Goal: Task Accomplishment & Management: Use online tool/utility

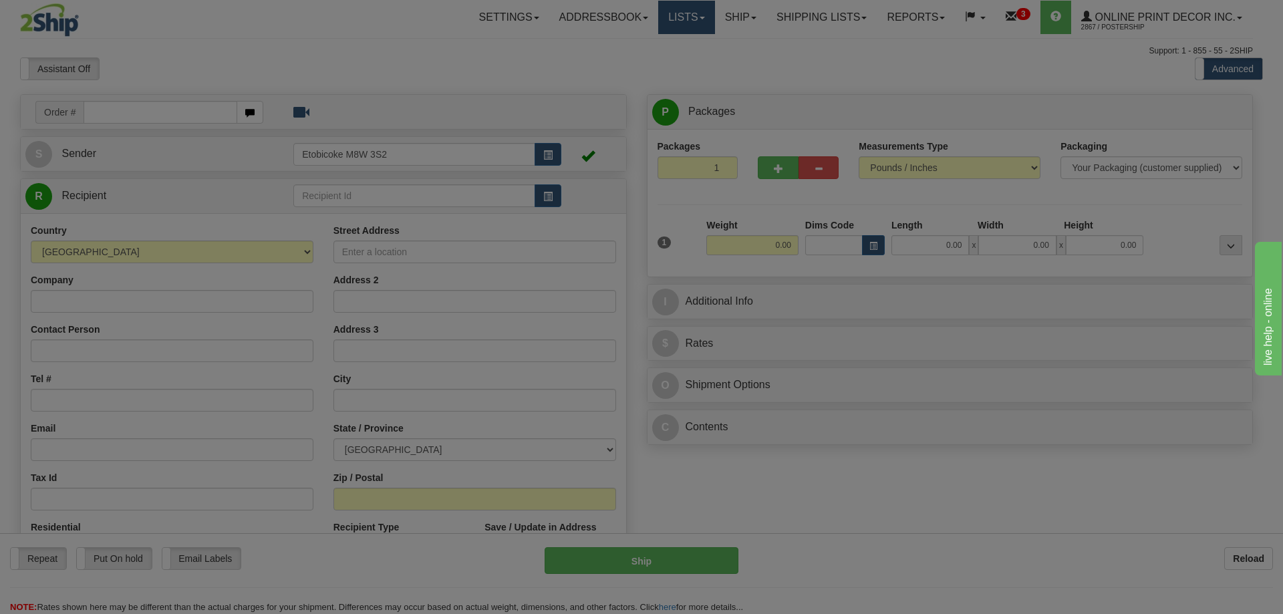
click at [678, 15] on body "Training Course Close Toggle navigation Settings Shipping Preferences New Recip…" at bounding box center [641, 307] width 1283 height 614
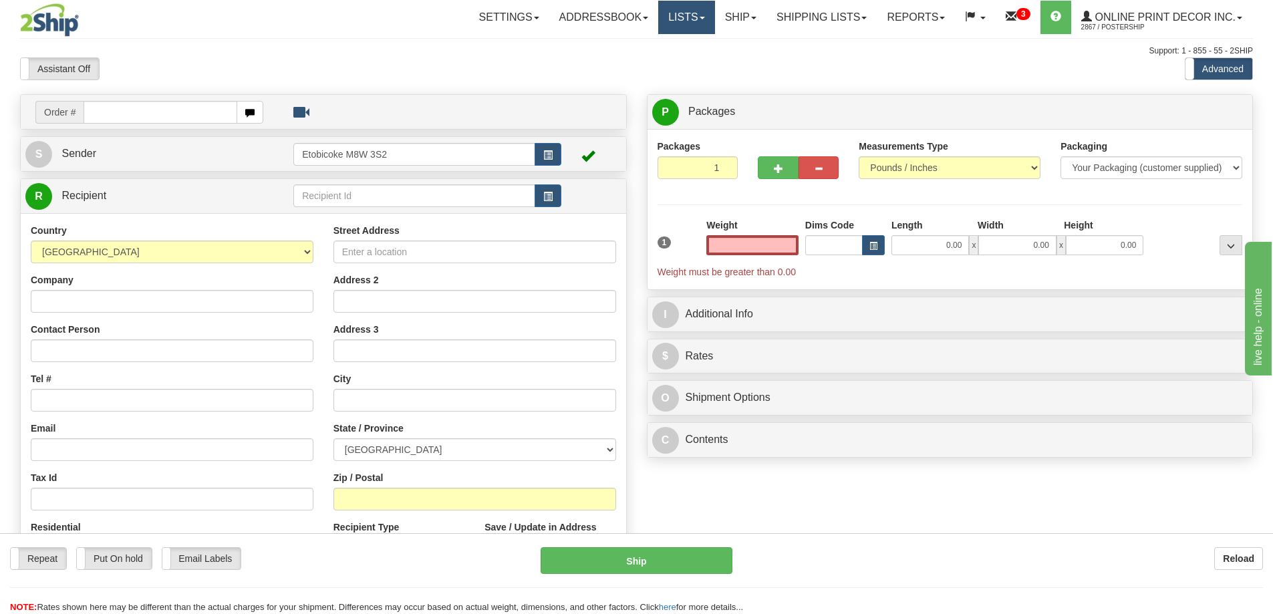
type input "0.00"
click at [694, 16] on link "Lists" at bounding box center [686, 17] width 56 height 33
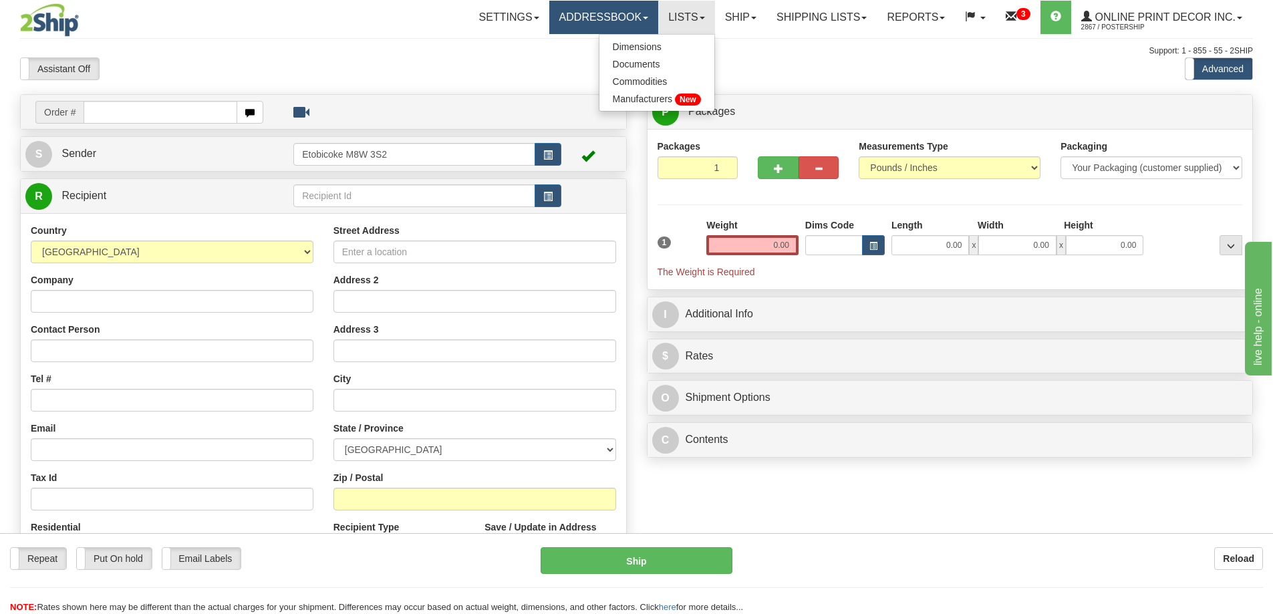
click at [596, 13] on link "Addressbook" at bounding box center [604, 17] width 110 height 33
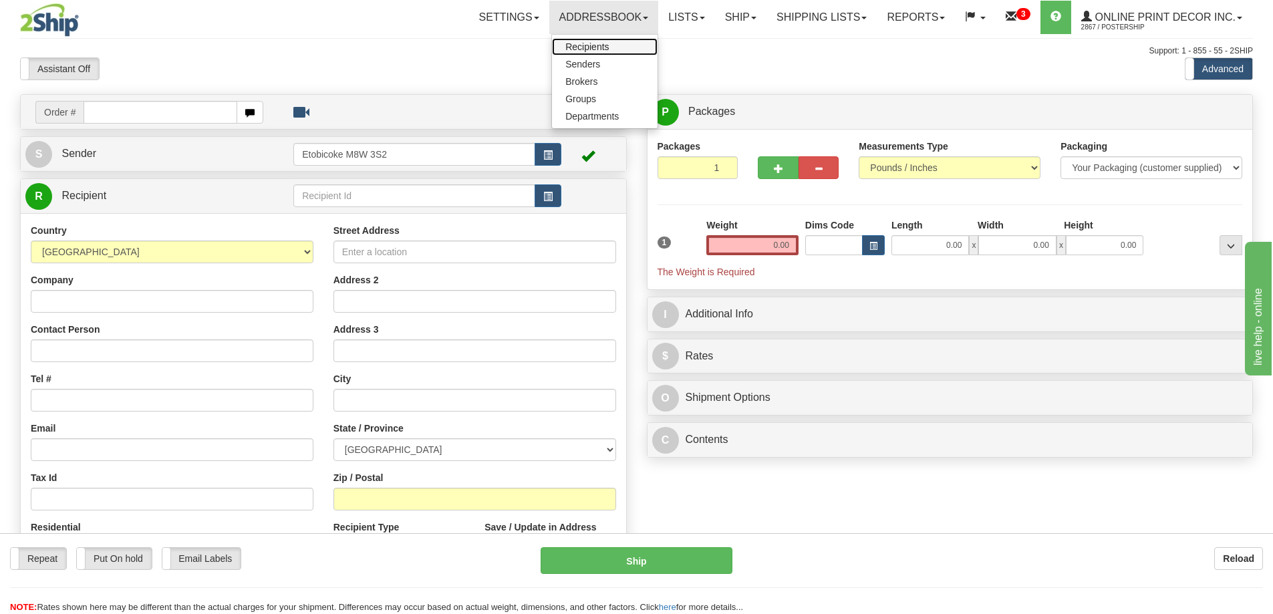
click at [590, 47] on span "Recipients" at bounding box center [587, 46] width 43 height 11
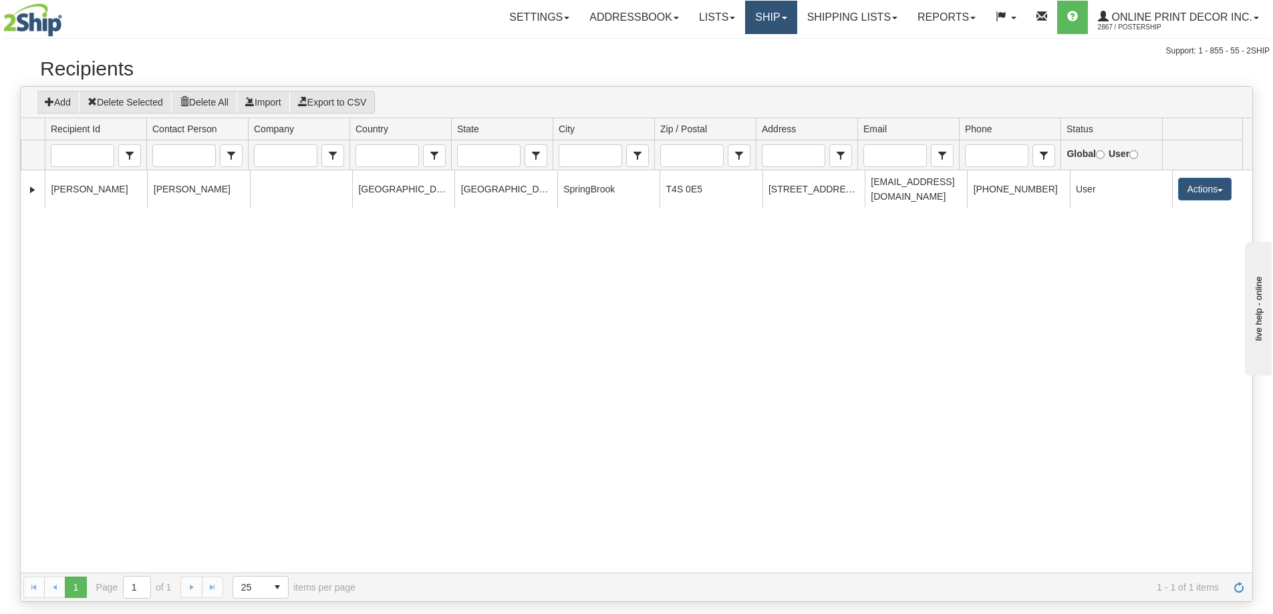
click at [767, 13] on link "Ship" at bounding box center [770, 17] width 51 height 33
click at [729, 48] on span "Ship Screen" at bounding box center [714, 46] width 51 height 11
